Goal: Task Accomplishment & Management: Use online tool/utility

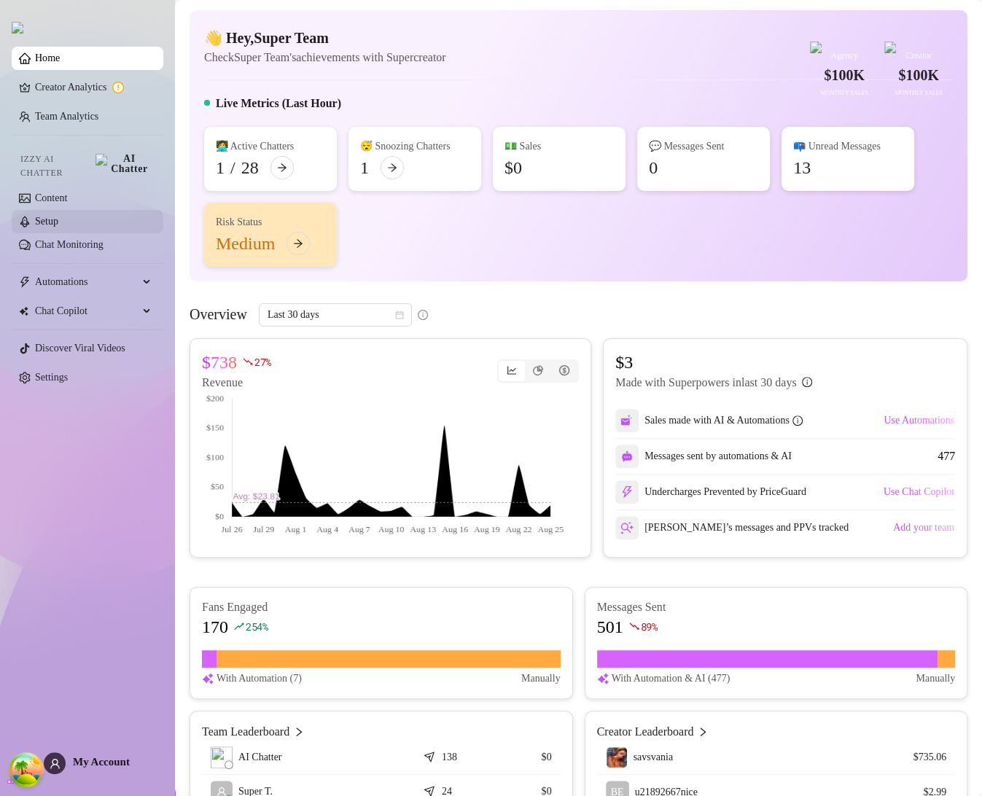
click at [58, 217] on link "Setup" at bounding box center [46, 221] width 23 height 11
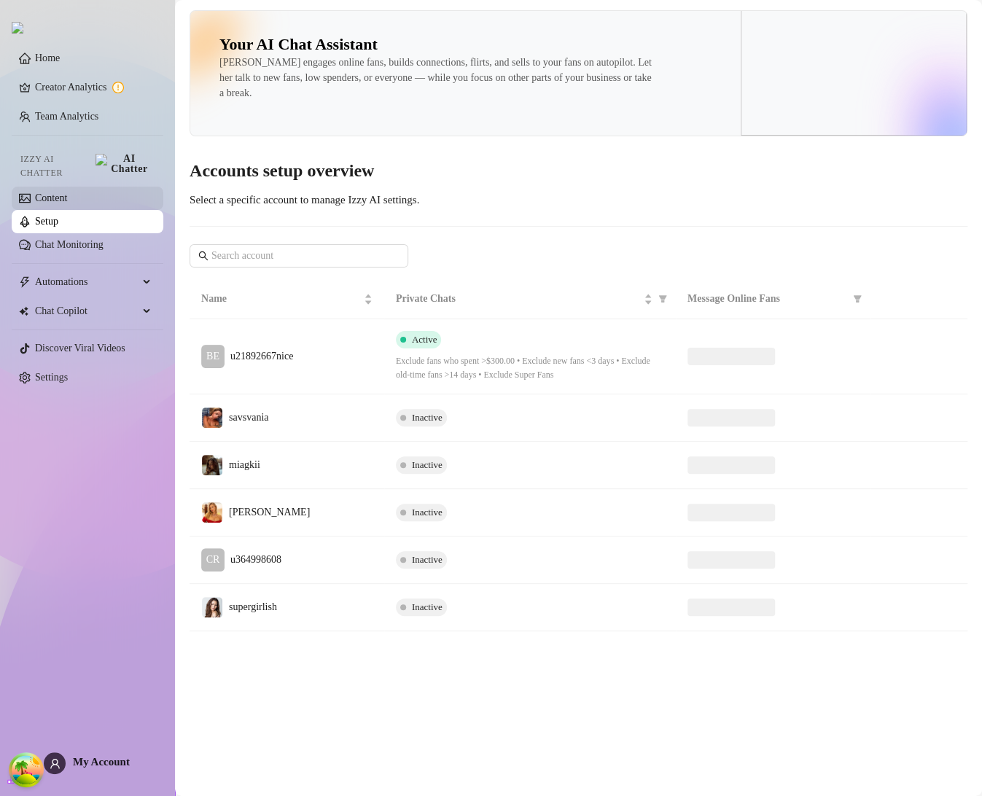
click at [67, 195] on link "Content" at bounding box center [51, 198] width 32 height 11
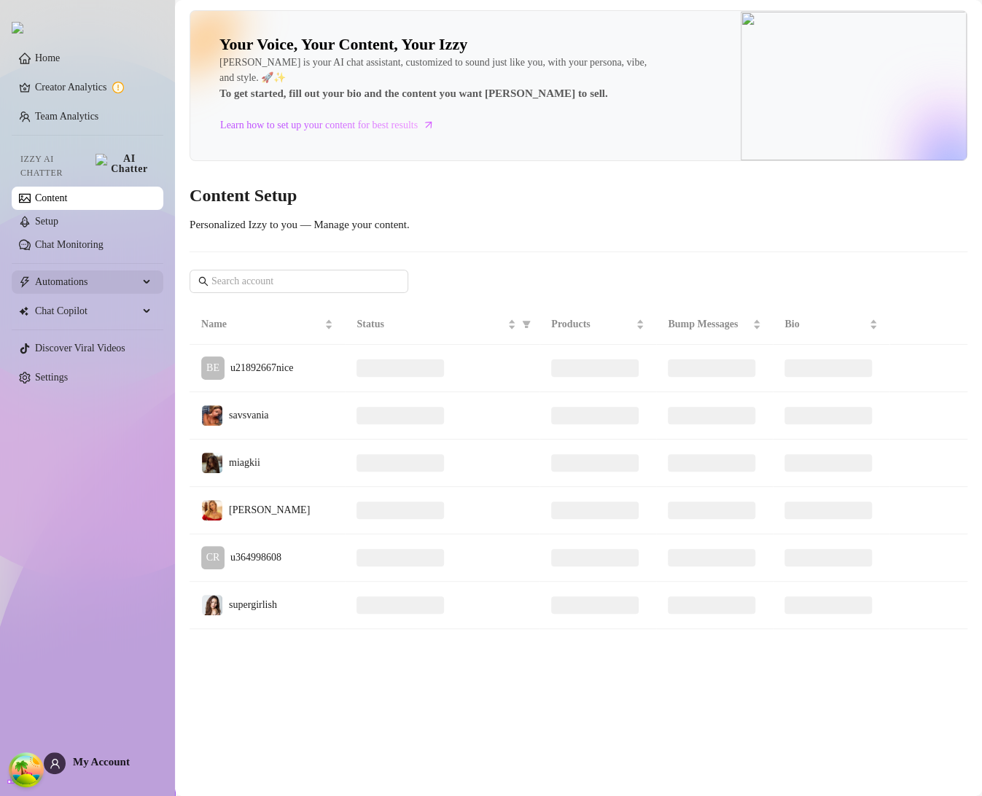
click at [93, 280] on span "Automations" at bounding box center [87, 282] width 104 height 23
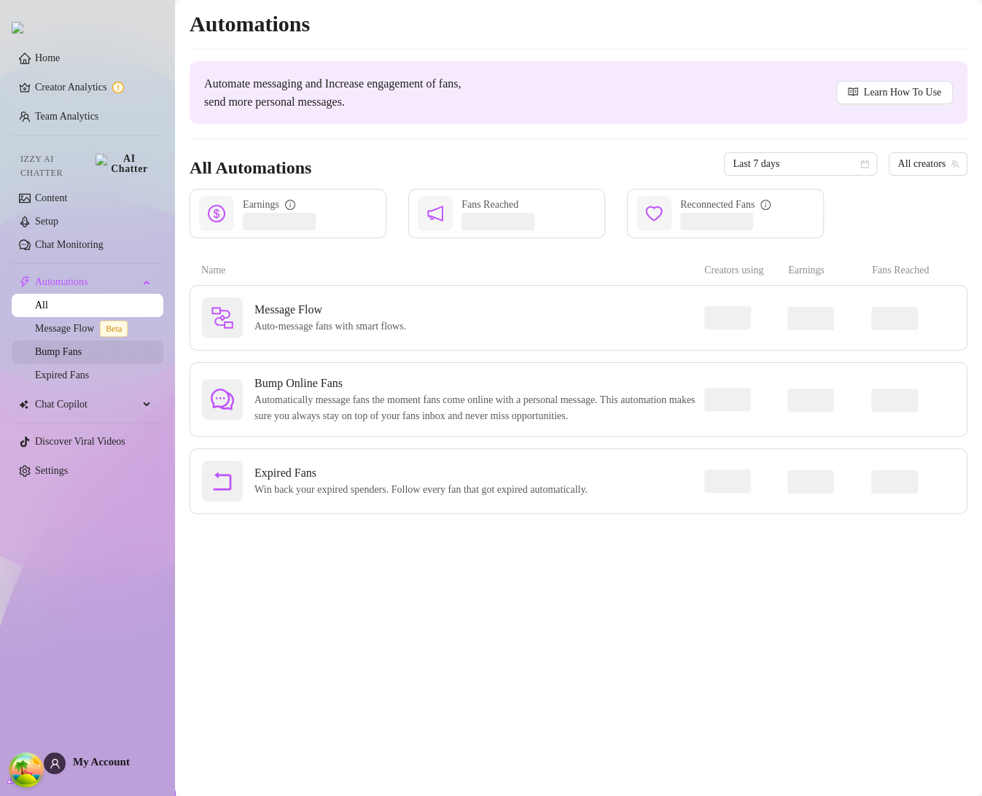
click at [82, 346] on link "Bump Fans" at bounding box center [58, 351] width 47 height 11
